Goal: Transaction & Acquisition: Purchase product/service

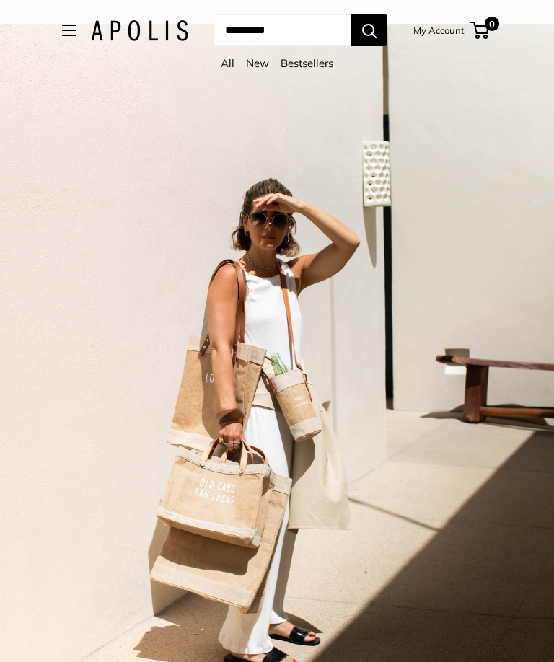
click at [62, 31] on button "Open menu" at bounding box center [69, 31] width 14 height 12
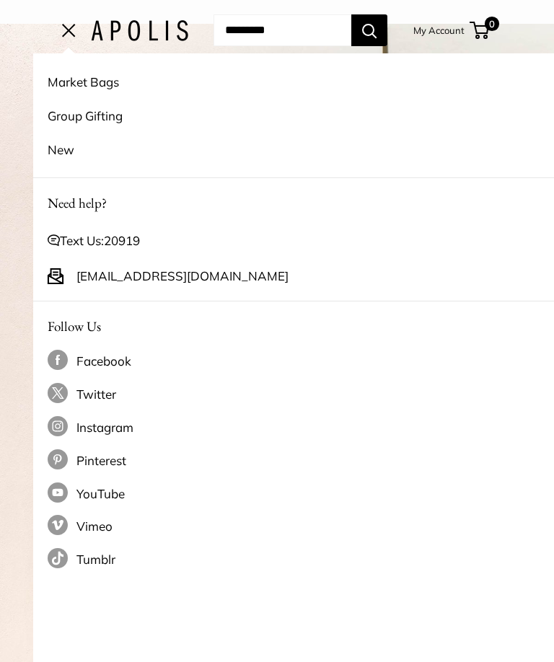
click at [48, 82] on link "Market Bags" at bounding box center [310, 82] width 525 height 34
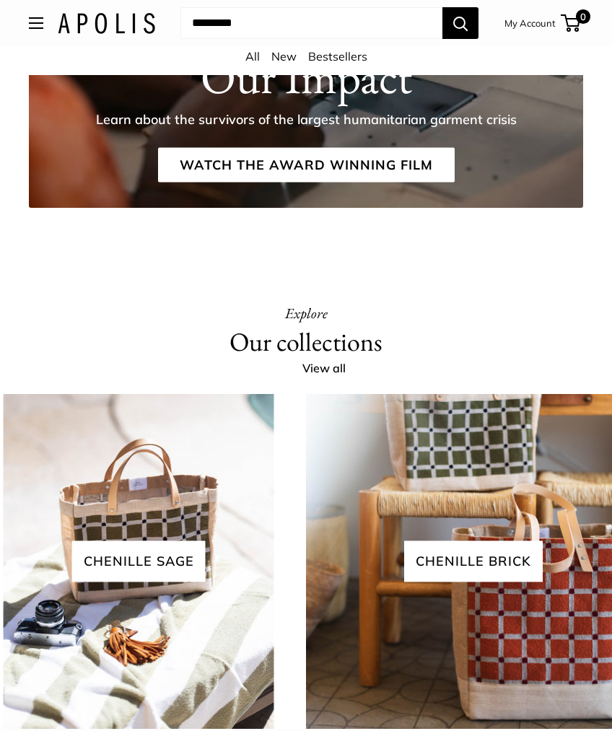
scroll to position [2292, 0]
click at [319, 378] on link "View all" at bounding box center [331, 369] width 59 height 22
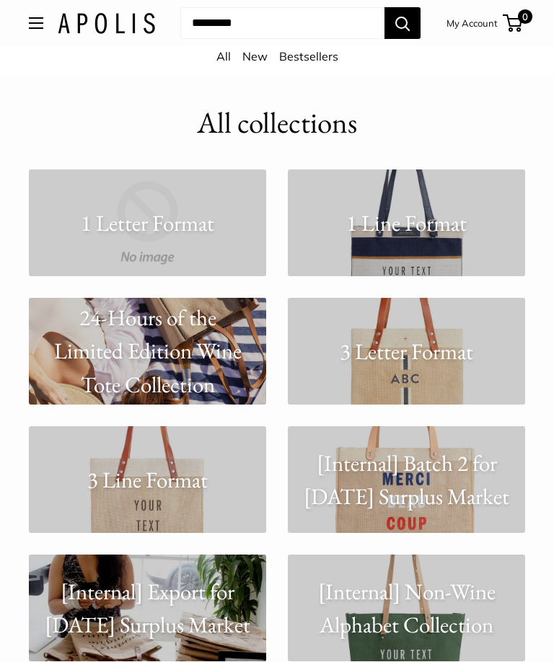
scroll to position [19, 0]
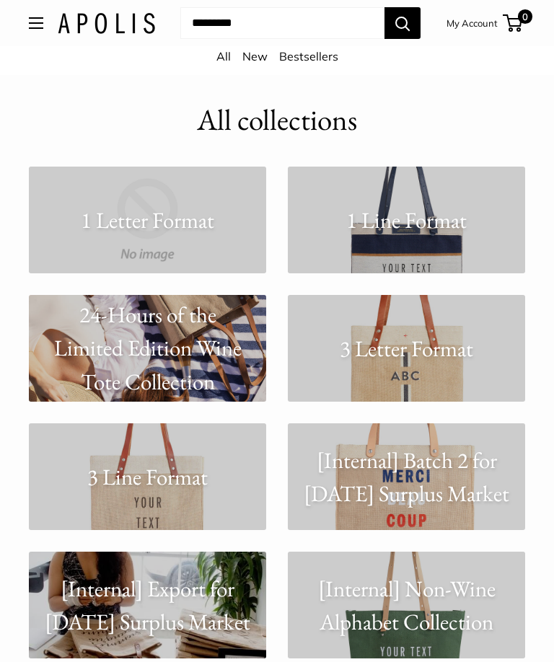
click at [126, 495] on link "3 Line Format" at bounding box center [147, 477] width 237 height 107
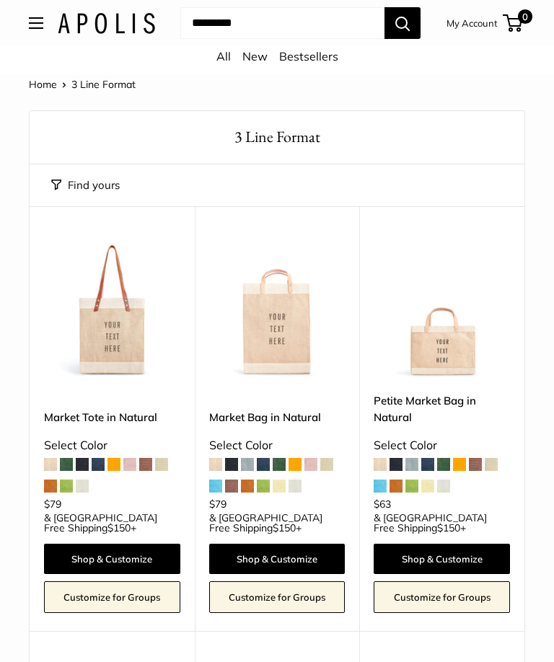
click at [245, 467] on span at bounding box center [247, 464] width 13 height 13
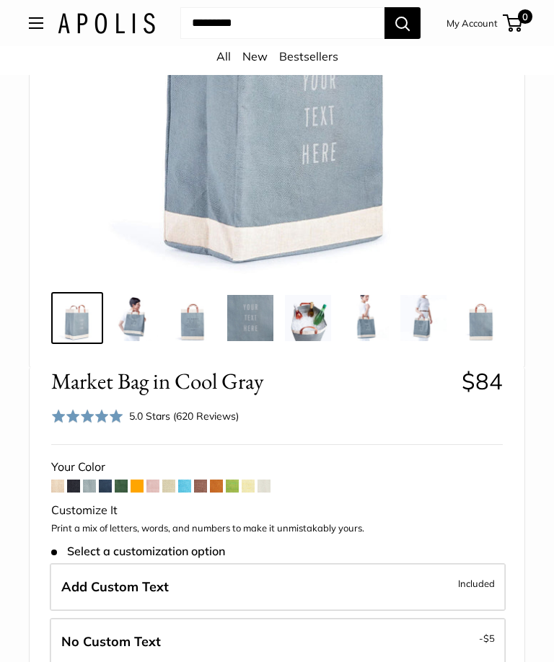
scroll to position [312, 0]
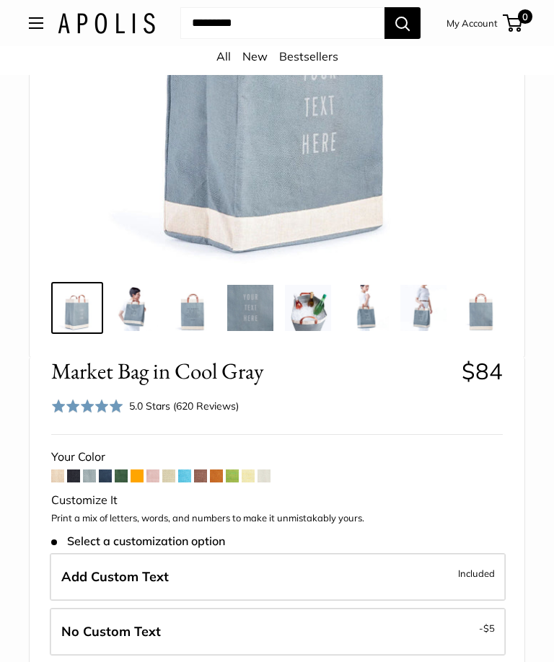
click at [138, 479] on span at bounding box center [137, 476] width 13 height 13
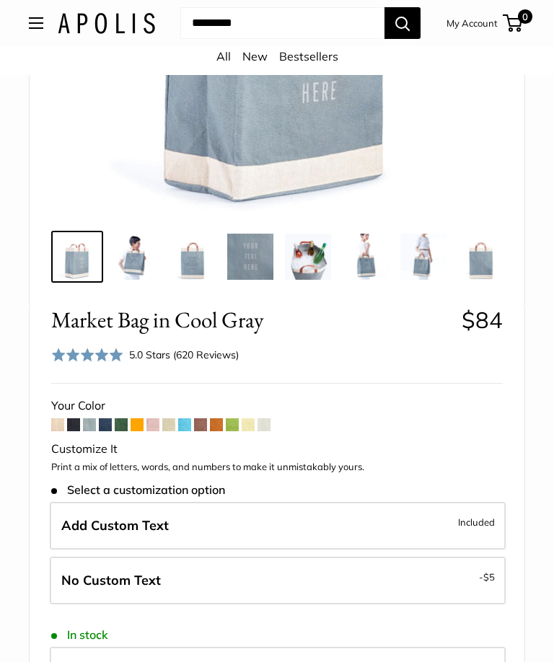
scroll to position [364, 0]
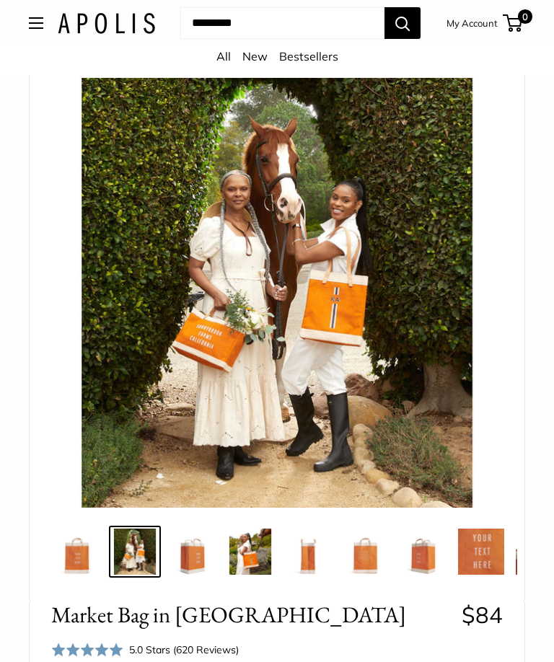
scroll to position [48, 0]
